Goal: Register for event/course

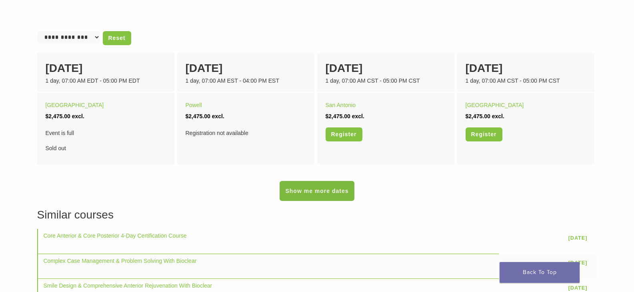
scroll to position [520, 0]
click at [334, 194] on link "Show me more dates" at bounding box center [317, 190] width 74 height 20
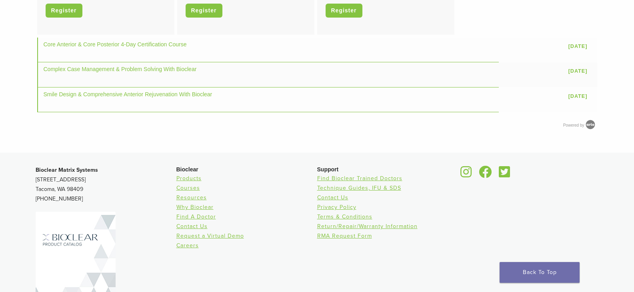
scroll to position [809, 0]
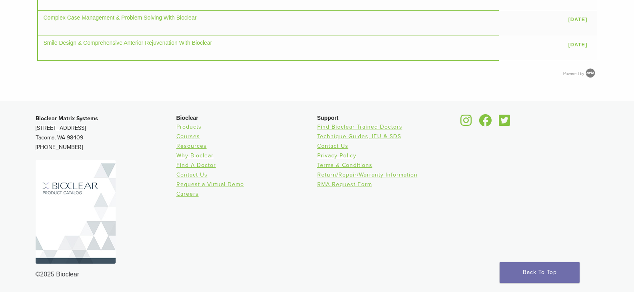
click at [189, 126] on link "Products" at bounding box center [188, 127] width 25 height 7
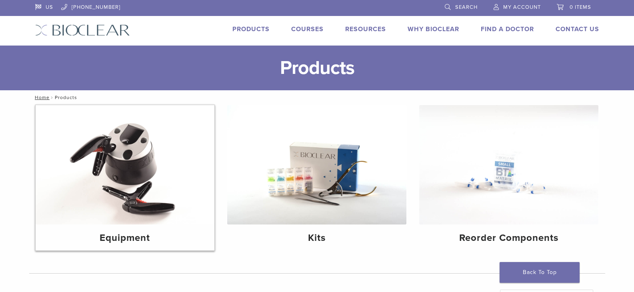
click at [122, 163] on img at bounding box center [125, 165] width 179 height 120
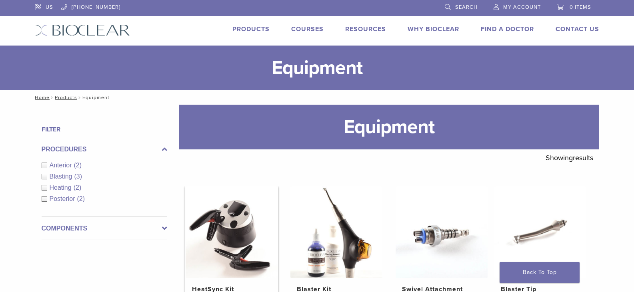
click at [230, 208] on img at bounding box center [232, 232] width 92 height 92
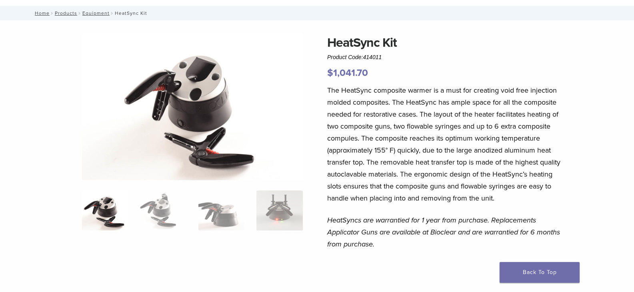
scroll to position [40, 0]
click at [154, 212] on img at bounding box center [163, 210] width 46 height 40
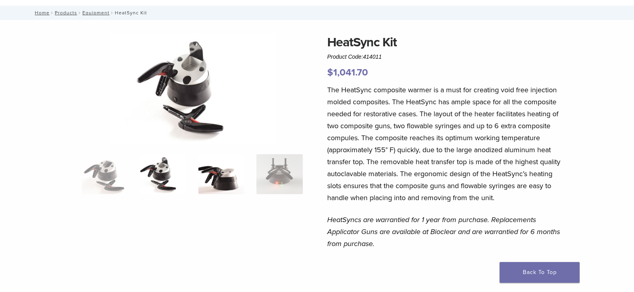
click at [226, 176] on img at bounding box center [221, 174] width 46 height 40
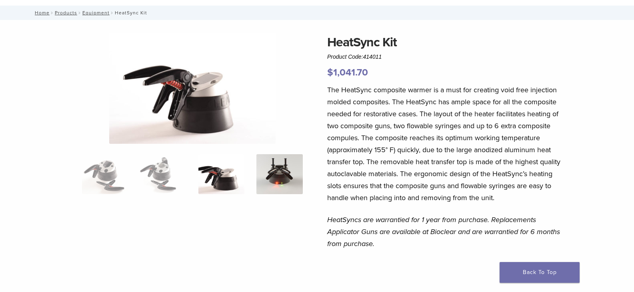
click at [289, 170] on img at bounding box center [279, 174] width 46 height 40
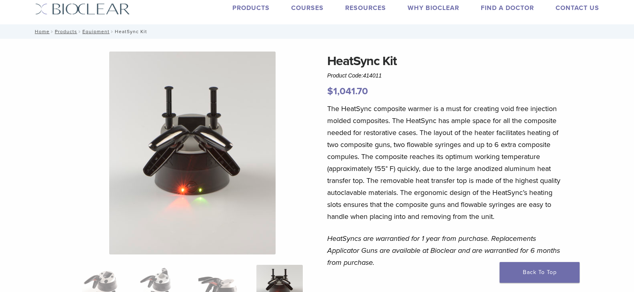
scroll to position [0, 0]
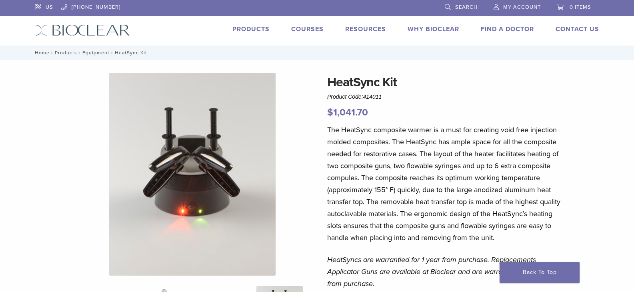
click at [310, 28] on link "Courses" at bounding box center [307, 29] width 32 height 8
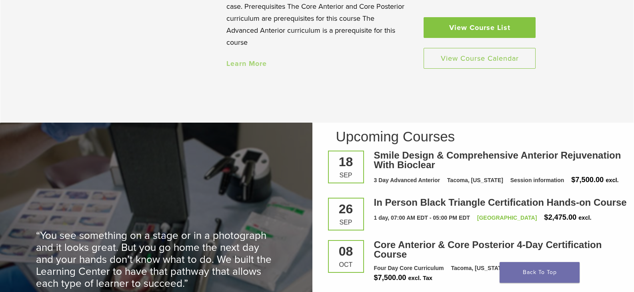
scroll to position [1160, 0]
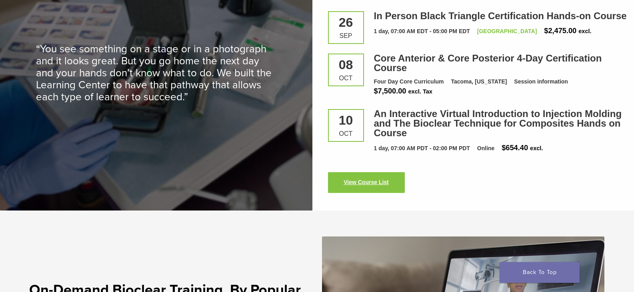
click at [356, 188] on link "View Course List" at bounding box center [366, 182] width 77 height 21
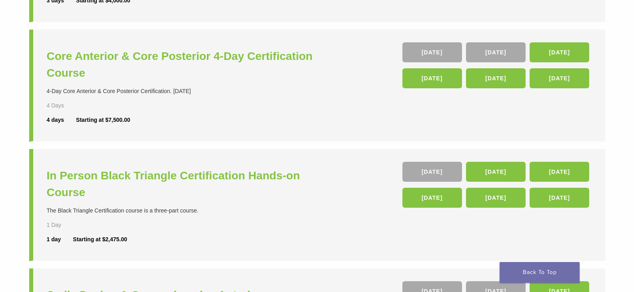
scroll to position [200, 0]
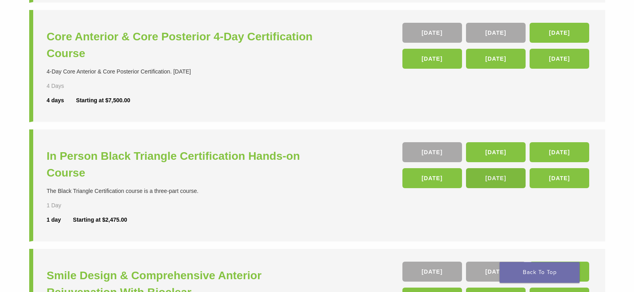
click at [494, 178] on link "[DATE]" at bounding box center [496, 178] width 60 height 20
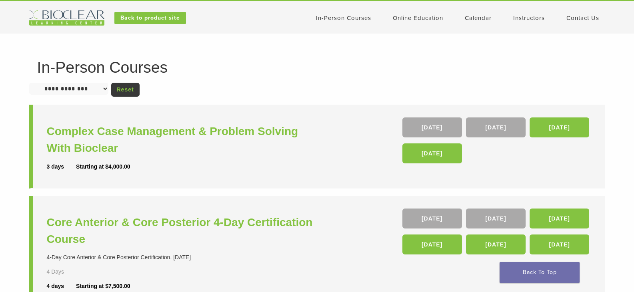
scroll to position [0, 0]
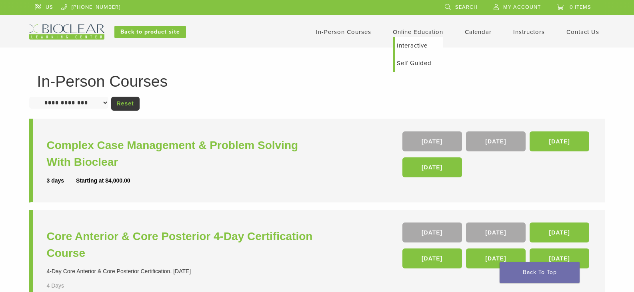
click at [412, 44] on link "Interactive" at bounding box center [419, 46] width 48 height 18
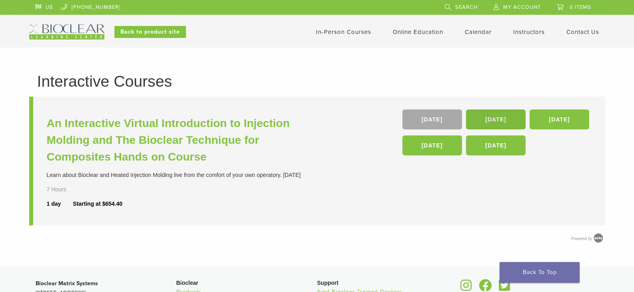
click at [503, 118] on link "[DATE]" at bounding box center [496, 120] width 60 height 20
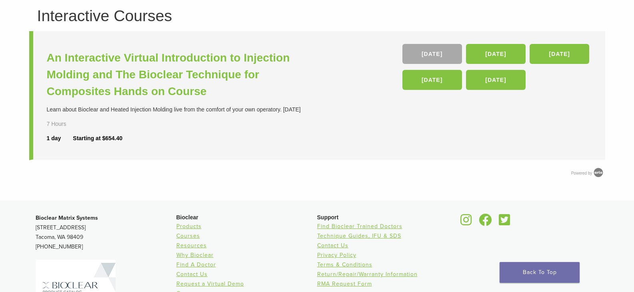
scroll to position [80, 0]
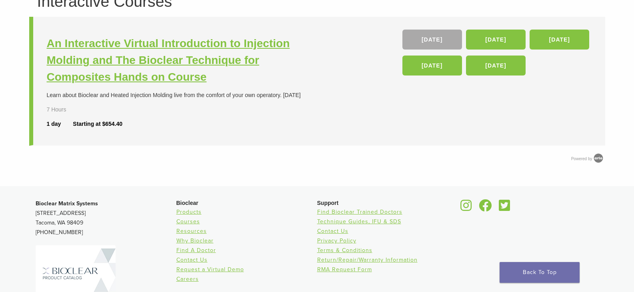
click at [87, 43] on h3 "An Interactive Virtual Introduction to Injection Molding and The Bioclear Techn…" at bounding box center [183, 60] width 272 height 50
